Goal: Information Seeking & Learning: Learn about a topic

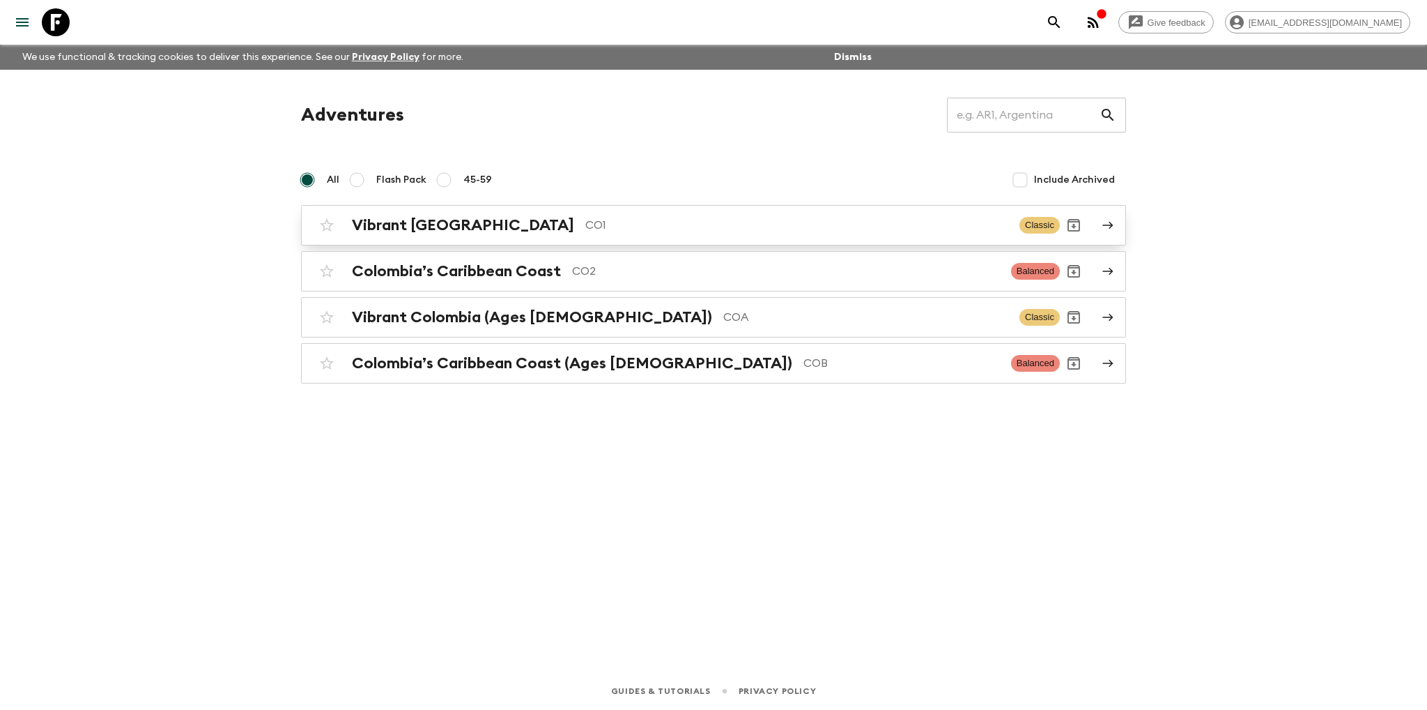
click at [465, 221] on h2 "Vibrant [GEOGRAPHIC_DATA]" at bounding box center [463, 225] width 222 height 18
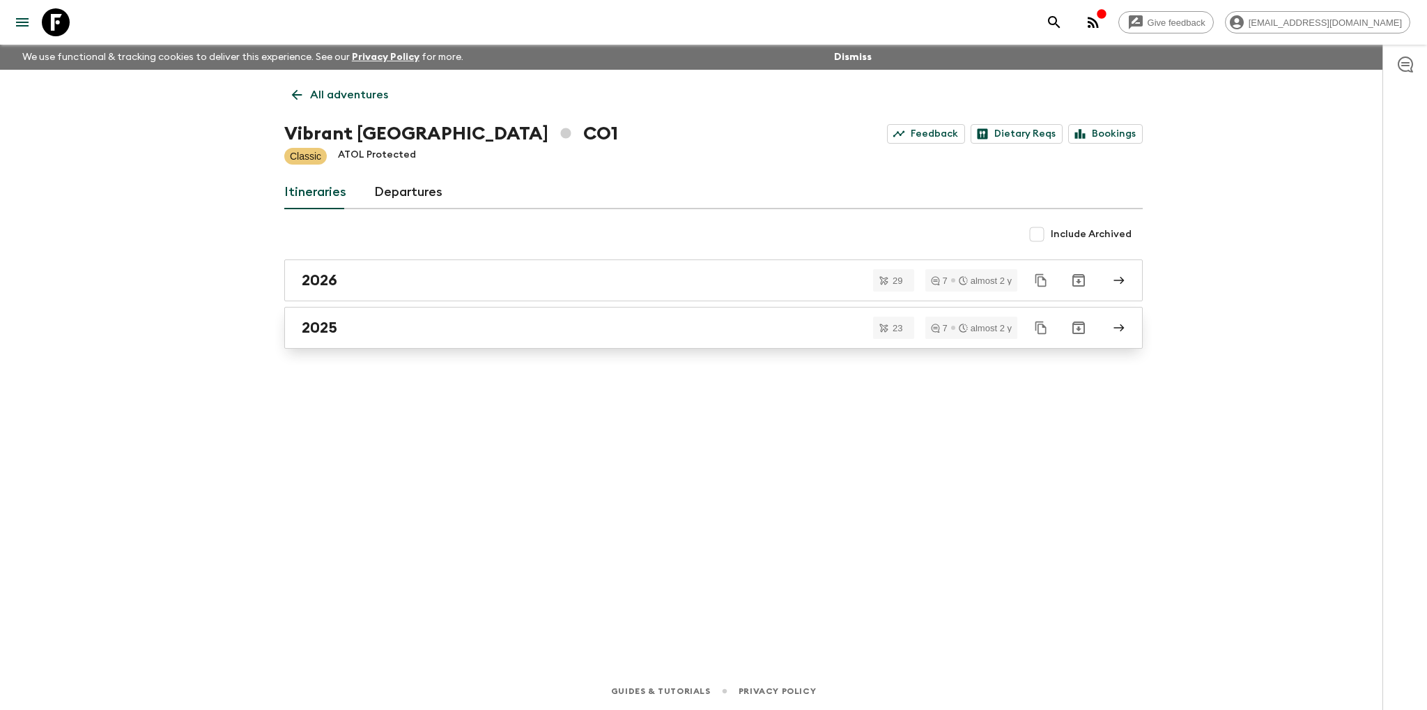
click at [314, 323] on h2 "2025" at bounding box center [320, 328] width 36 height 18
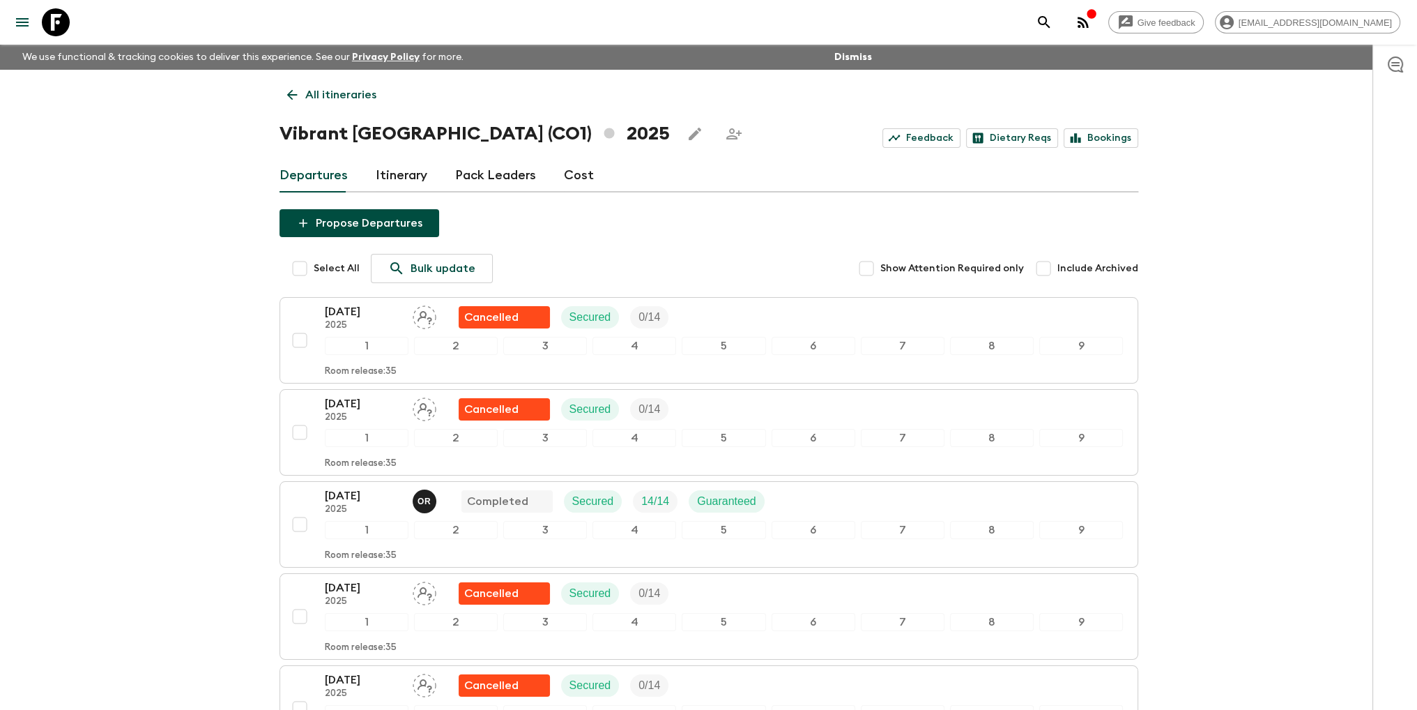
click at [417, 174] on link "Itinerary" at bounding box center [402, 175] width 52 height 33
